Goal: Task Accomplishment & Management: Complete application form

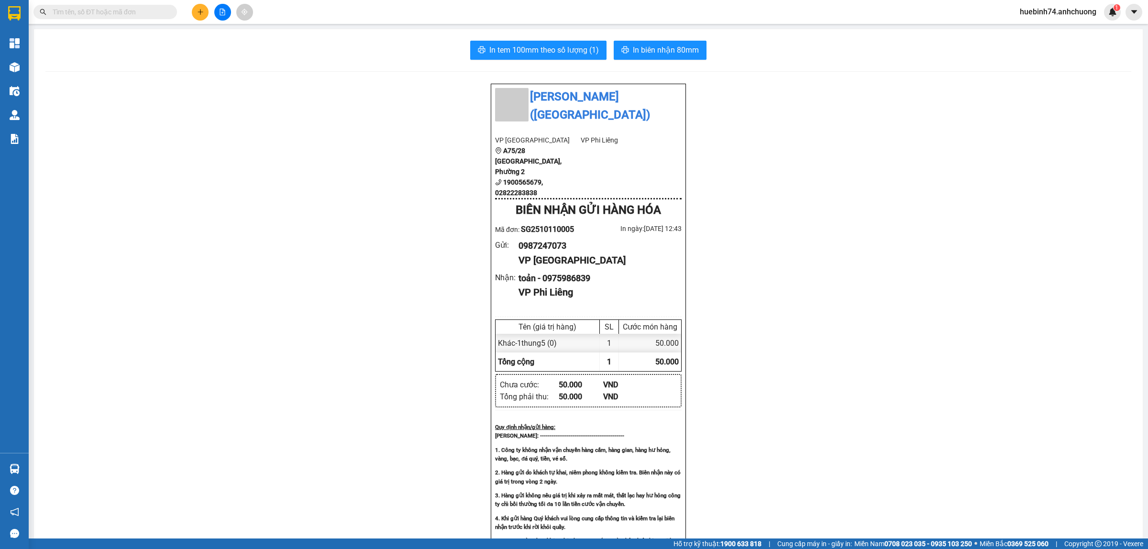
click at [201, 8] on button at bounding box center [200, 12] width 17 height 17
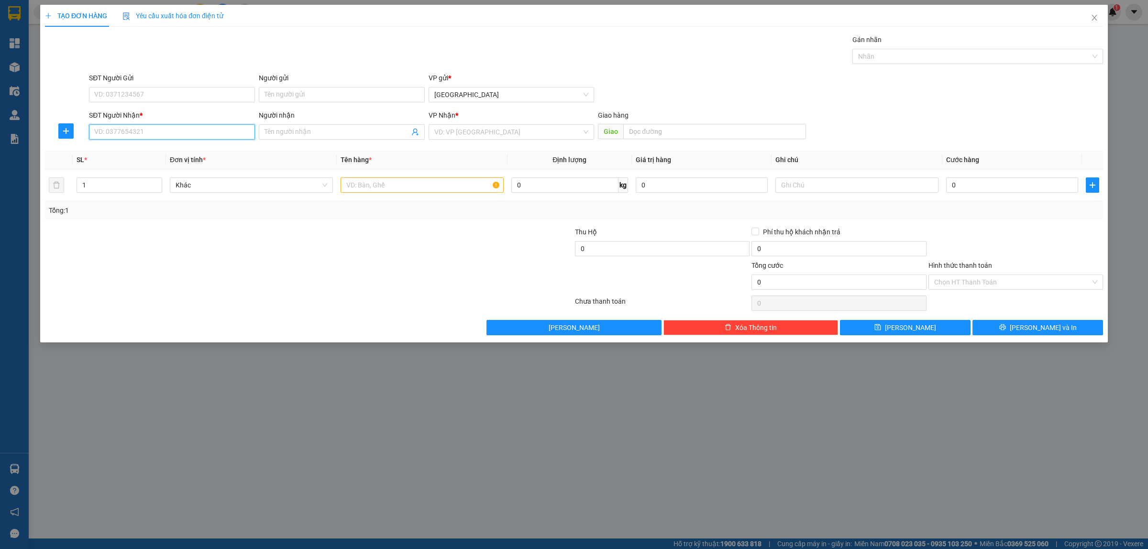
click at [204, 127] on input "SĐT Người Nhận *" at bounding box center [172, 131] width 166 height 15
type input "0354455783"
click at [204, 117] on div "SĐT Người Nhận *" at bounding box center [172, 115] width 166 height 11
click at [204, 124] on input "0354455783" at bounding box center [172, 131] width 166 height 15
click at [207, 128] on input "0354455783" at bounding box center [172, 131] width 166 height 15
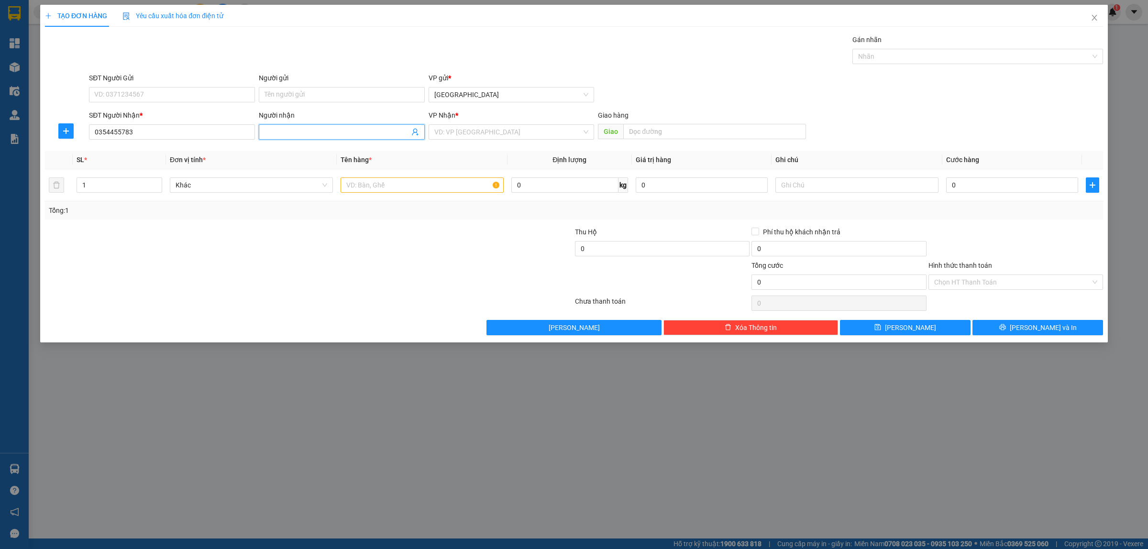
click at [290, 128] on input "Người nhận" at bounding box center [336, 132] width 145 height 11
type input "d"
type input "để"
click at [481, 131] on input "search" at bounding box center [508, 132] width 148 height 14
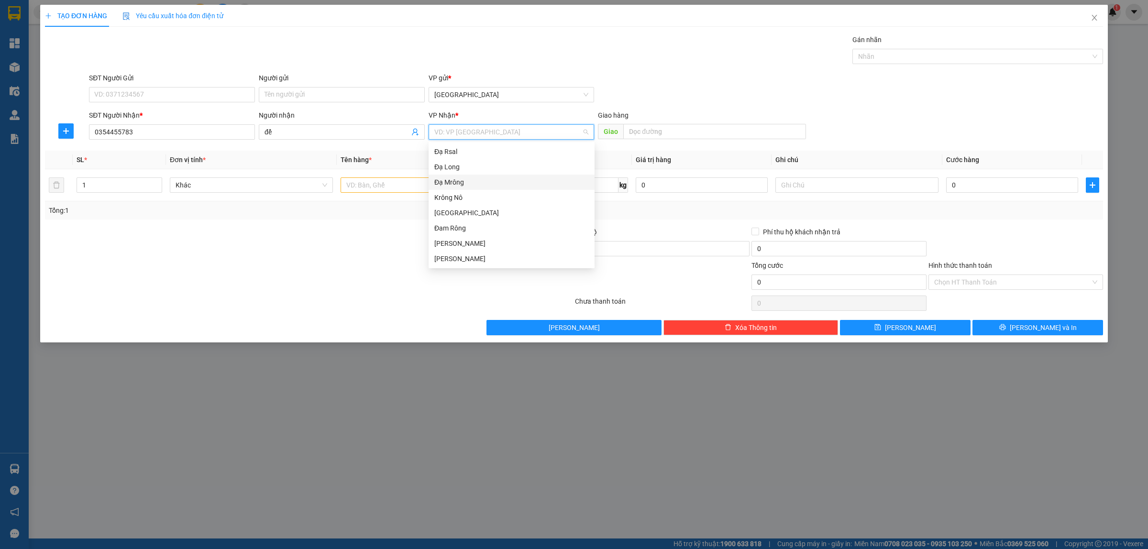
click at [360, 269] on div at bounding box center [220, 276] width 353 height 33
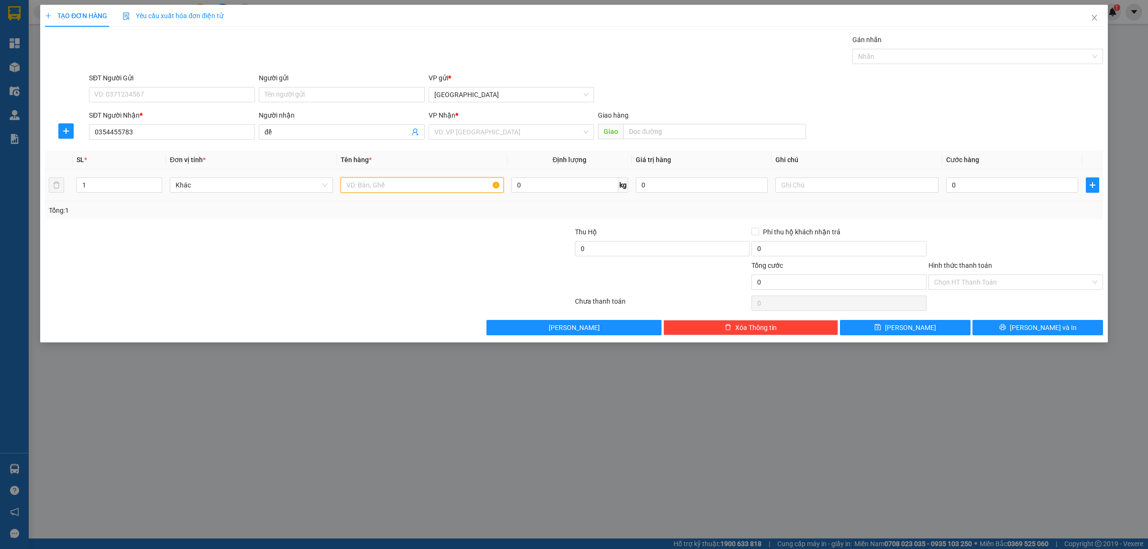
click at [412, 186] on input "text" at bounding box center [421, 184] width 163 height 15
click at [1098, 17] on span "Close" at bounding box center [1094, 18] width 27 height 27
